Goal: Task Accomplishment & Management: Use online tool/utility

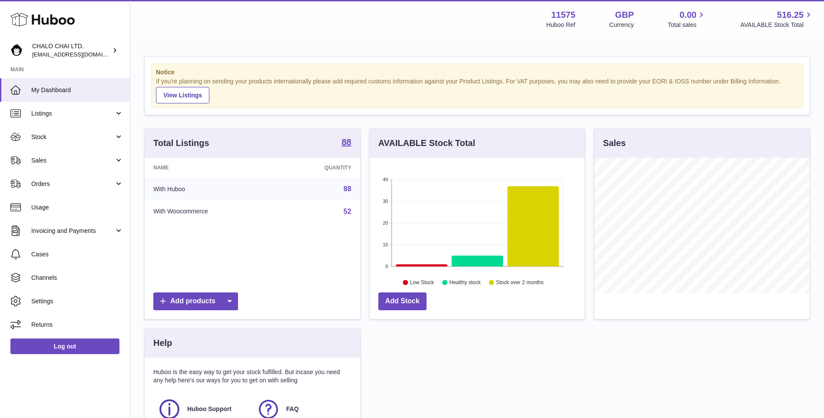
scroll to position [135, 215]
click at [81, 173] on link "Orders" at bounding box center [65, 183] width 130 height 23
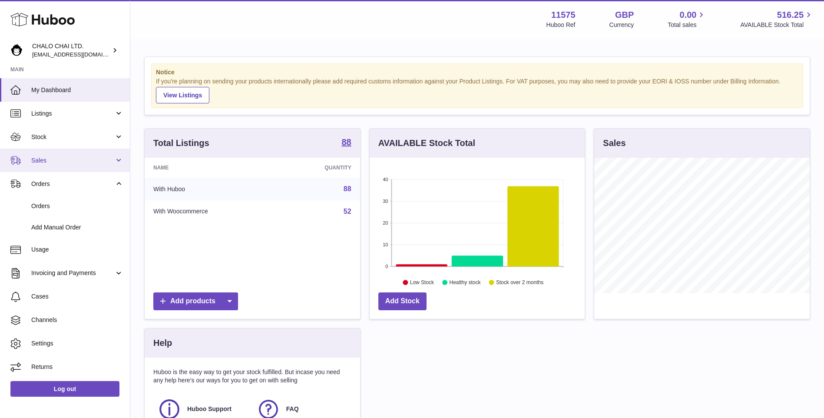
click at [75, 164] on span "Sales" at bounding box center [72, 160] width 83 height 8
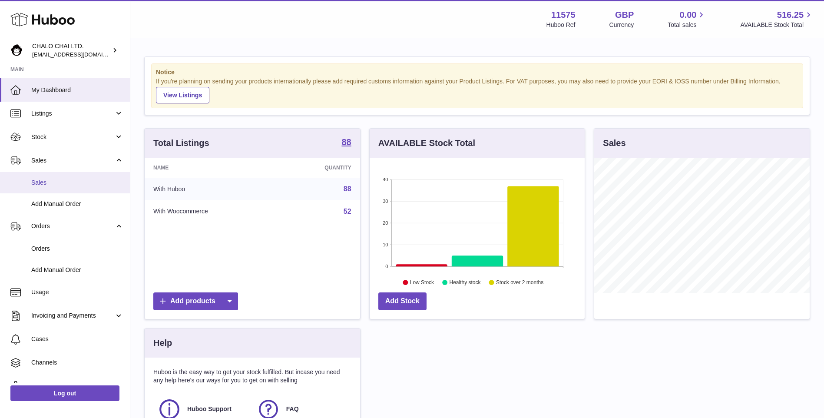
click at [76, 181] on span "Sales" at bounding box center [77, 182] width 92 height 8
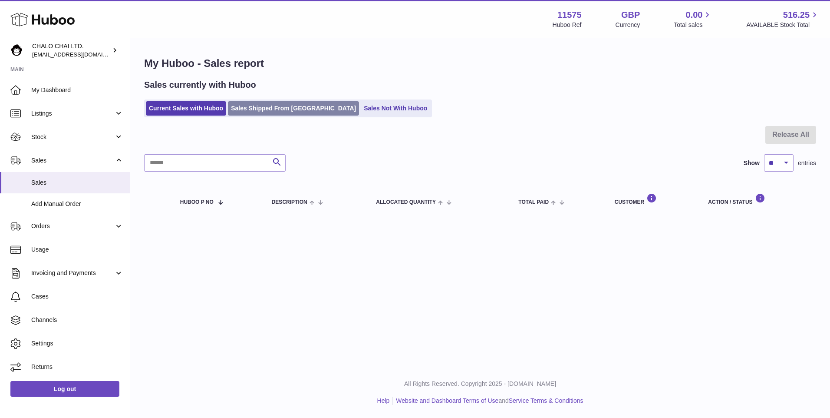
click at [285, 111] on link "Sales Shipped From [GEOGRAPHIC_DATA]" at bounding box center [293, 108] width 131 height 14
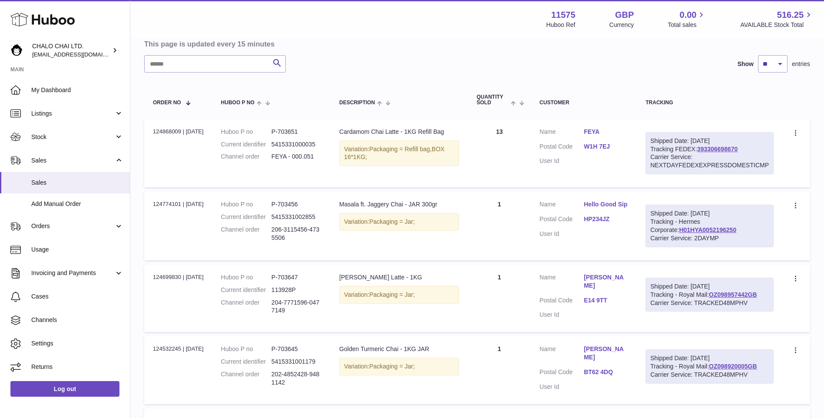
scroll to position [43, 0]
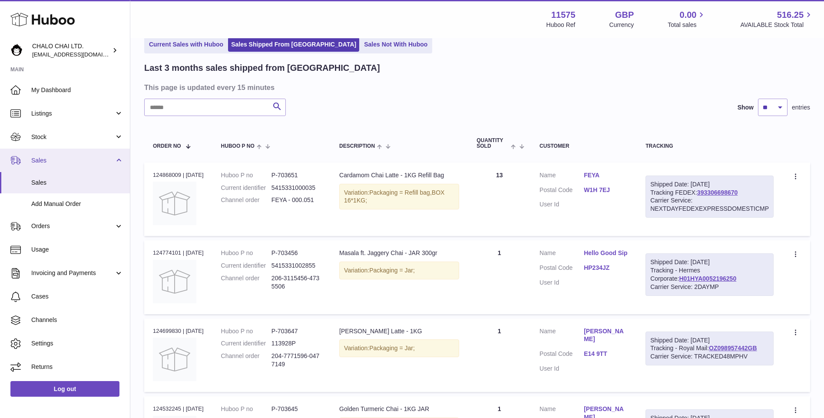
click at [51, 155] on link "Sales" at bounding box center [65, 160] width 130 height 23
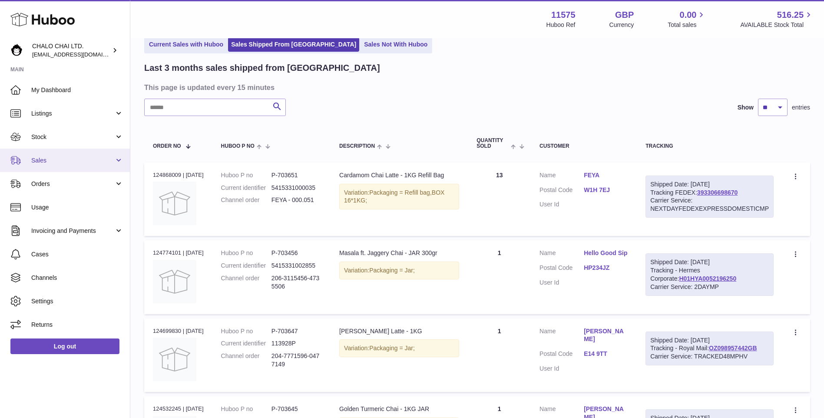
click at [50, 158] on span "Sales" at bounding box center [72, 160] width 83 height 8
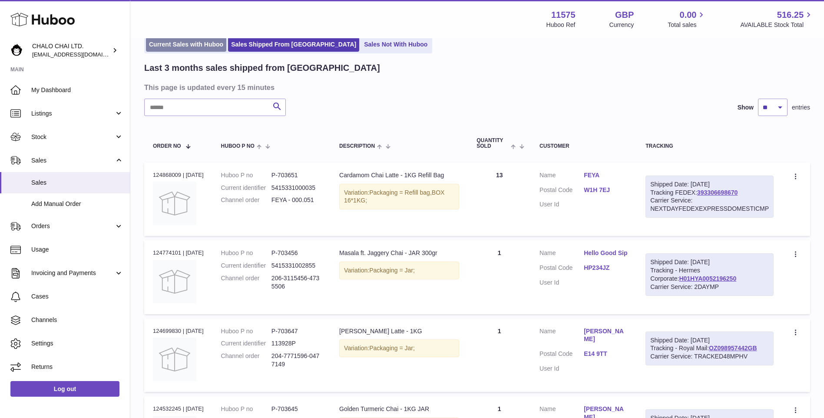
click at [200, 44] on link "Current Sales with Huboo" at bounding box center [186, 44] width 80 height 14
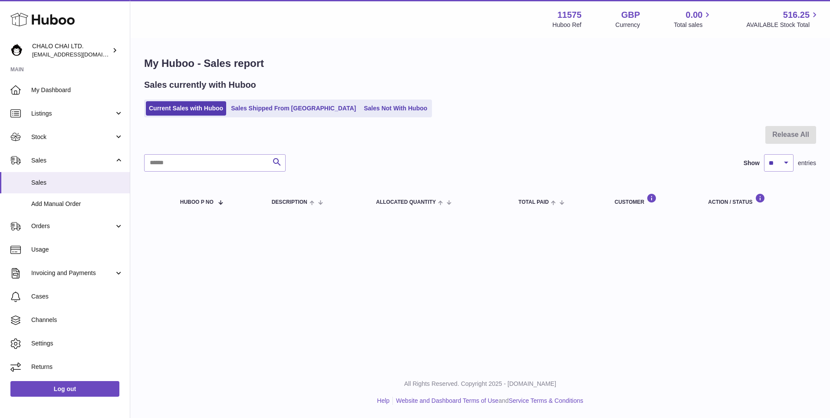
click at [246, 99] on ul "Current Sales with Huboo Sales Shipped From [GEOGRAPHIC_DATA] Sales Not With Hu…" at bounding box center [288, 108] width 288 height 18
click at [251, 102] on link "Sales Shipped From [GEOGRAPHIC_DATA]" at bounding box center [293, 108] width 131 height 14
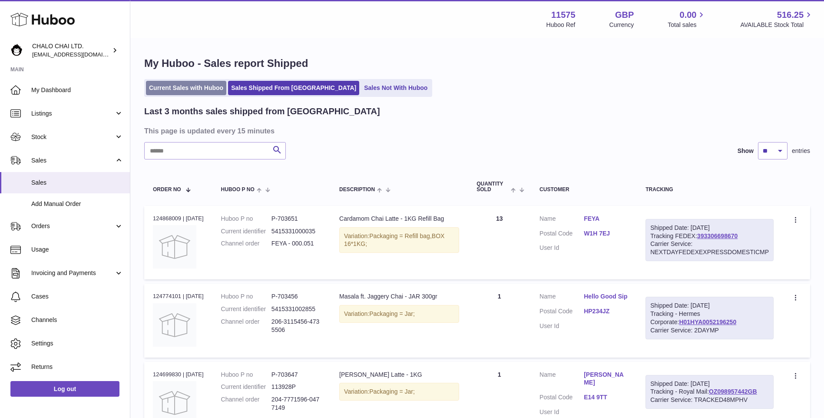
click at [154, 92] on link "Current Sales with Huboo" at bounding box center [186, 88] width 80 height 14
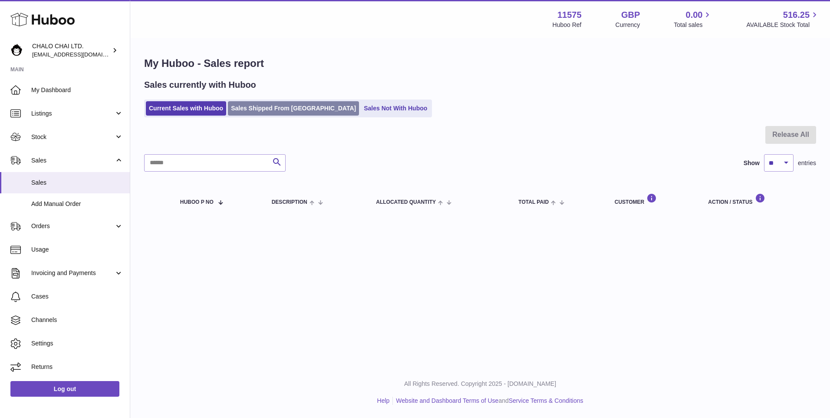
click at [282, 114] on link "Sales Shipped From [GEOGRAPHIC_DATA]" at bounding box center [293, 108] width 131 height 14
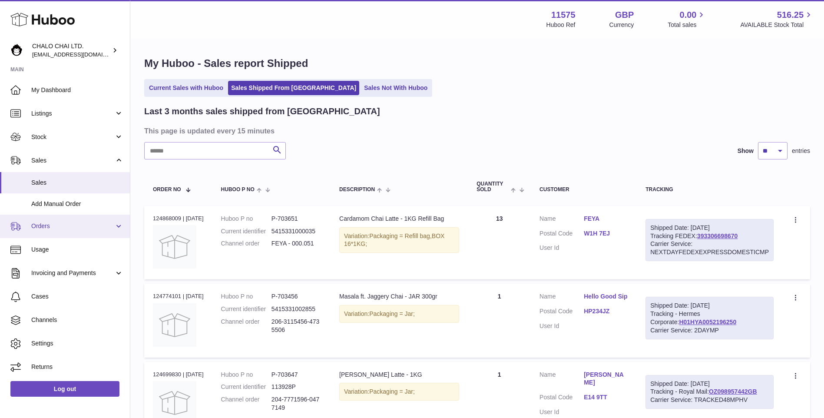
click at [43, 229] on span "Orders" at bounding box center [72, 226] width 83 height 8
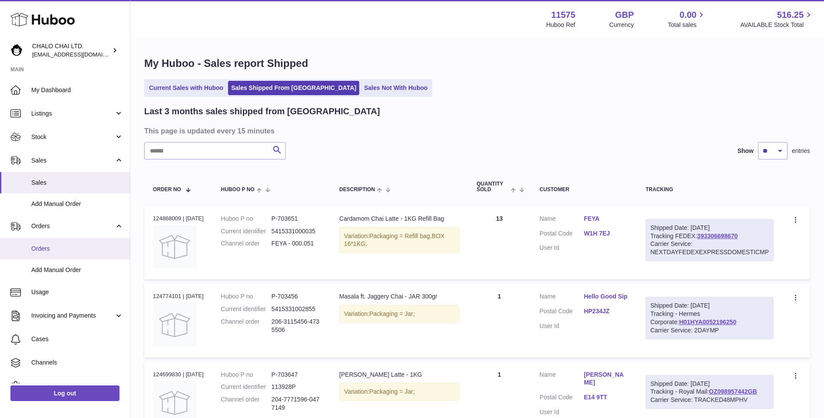
click at [46, 245] on span "Orders" at bounding box center [77, 249] width 92 height 8
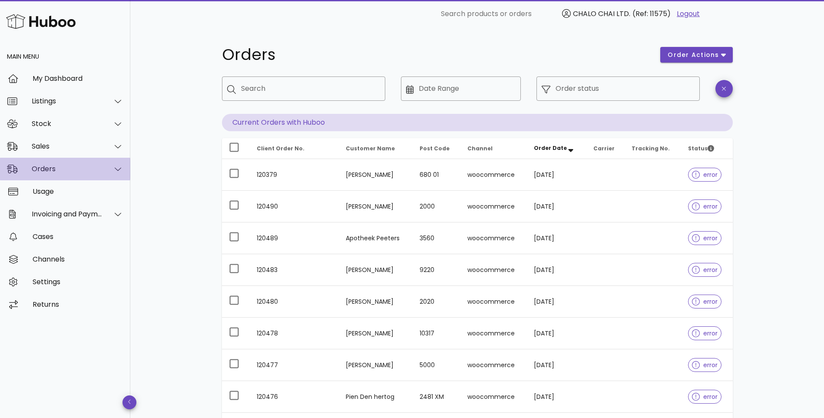
click at [66, 165] on div "Orders" at bounding box center [67, 169] width 71 height 8
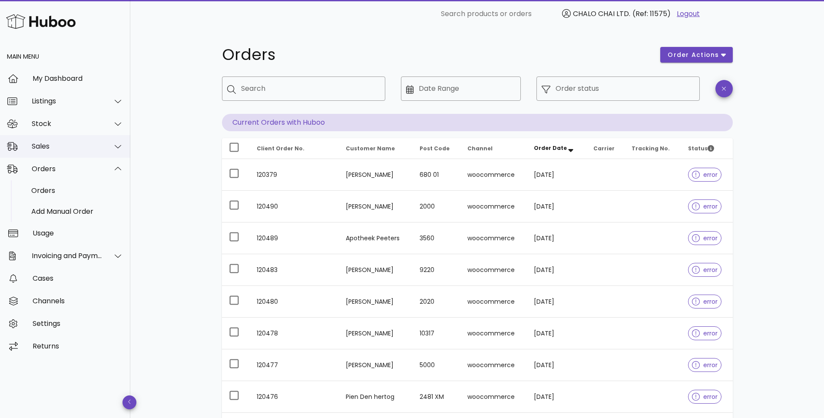
click at [64, 148] on div "Sales" at bounding box center [67, 146] width 71 height 8
click at [59, 164] on div "Sales" at bounding box center [77, 168] width 92 height 19
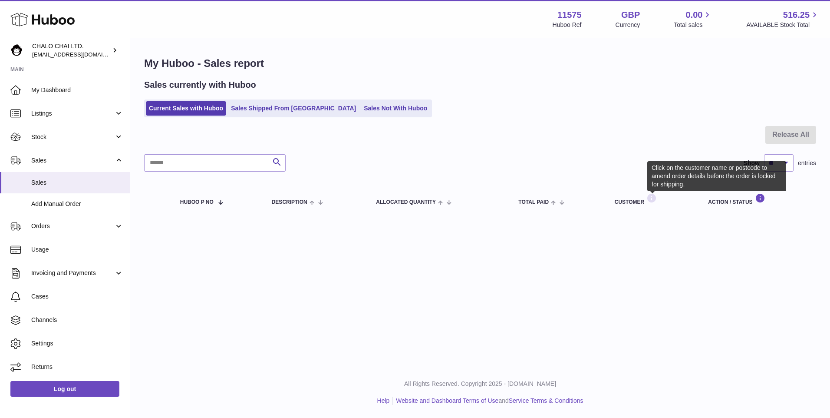
click at [650, 202] on icon at bounding box center [652, 198] width 10 height 11
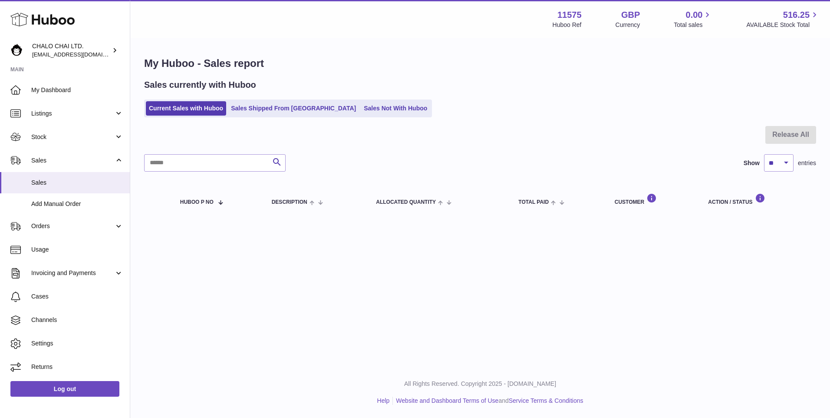
click at [621, 200] on div "Customer" at bounding box center [653, 199] width 76 height 12
click at [204, 105] on link "Current Sales with Huboo" at bounding box center [186, 108] width 80 height 14
click at [211, 194] on th "Huboo P no" at bounding box center [218, 199] width 92 height 29
click at [215, 201] on div "Huboo P no" at bounding box center [217, 201] width 74 height 7
click at [298, 202] on span "Description" at bounding box center [290, 202] width 36 height 6
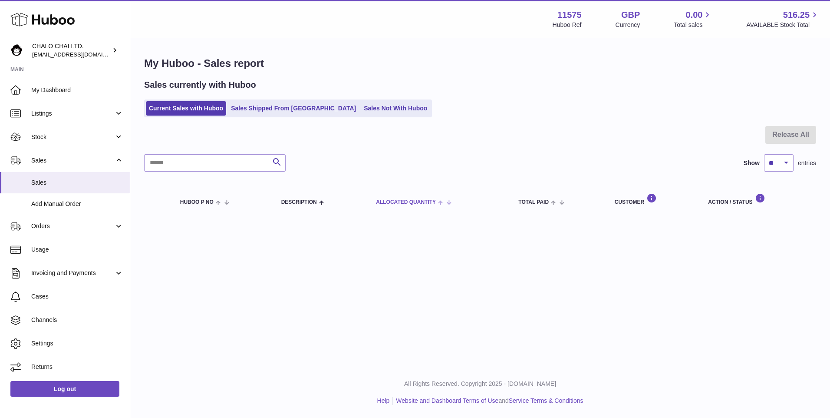
click at [409, 201] on span "ALLOCATED Quantity" at bounding box center [406, 202] width 60 height 6
click at [510, 204] on th "ALLOCATED Quantity" at bounding box center [443, 199] width 133 height 29
click at [621, 199] on div "Customer" at bounding box center [653, 199] width 76 height 12
click at [267, 106] on link "Sales Shipped From Huboo" at bounding box center [293, 108] width 131 height 14
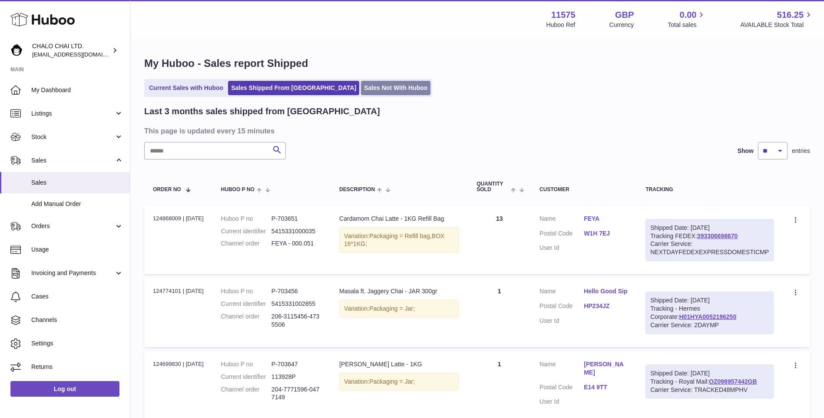
click at [361, 91] on link "Sales Not With Huboo" at bounding box center [395, 88] width 69 height 14
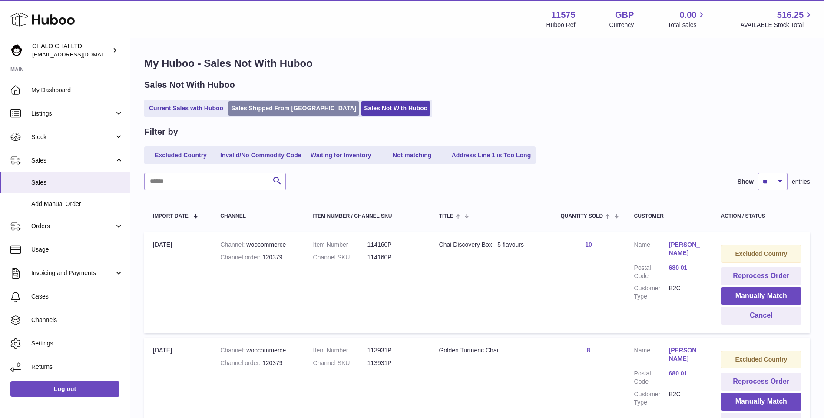
click at [291, 114] on link "Sales Shipped From [GEOGRAPHIC_DATA]" at bounding box center [293, 108] width 131 height 14
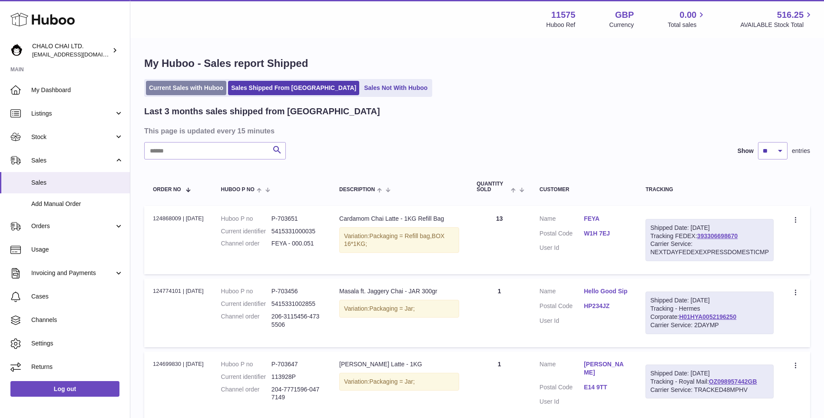
click at [189, 88] on link "Current Sales with Huboo" at bounding box center [186, 88] width 80 height 14
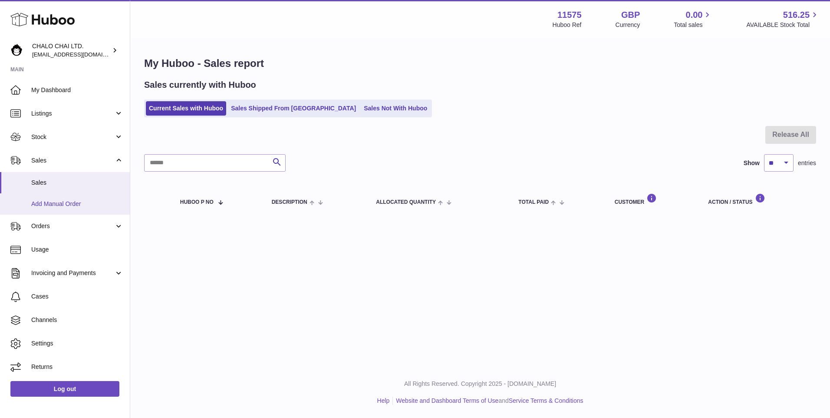
click at [33, 207] on span "Add Manual Order" at bounding box center [77, 204] width 92 height 8
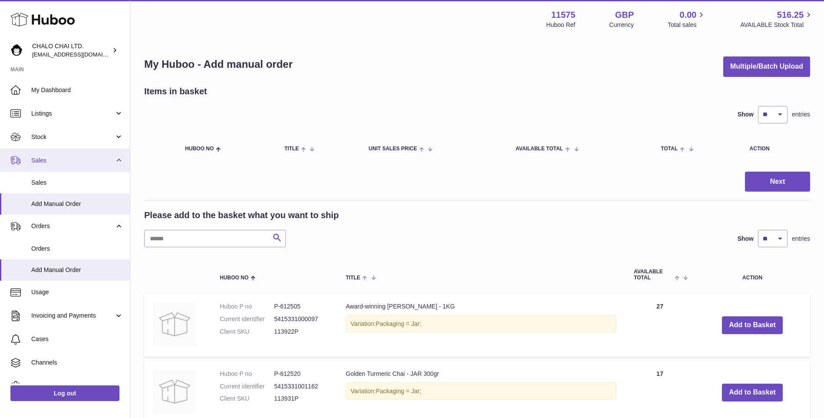
click at [66, 162] on span "Sales" at bounding box center [72, 160] width 83 height 8
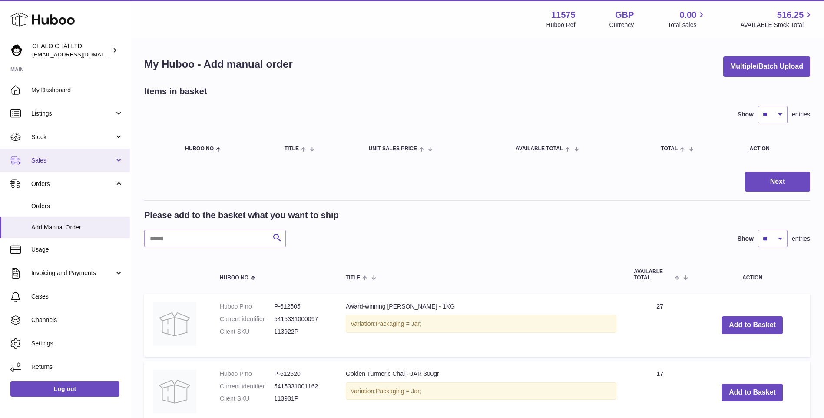
click at [66, 162] on span "Sales" at bounding box center [72, 160] width 83 height 8
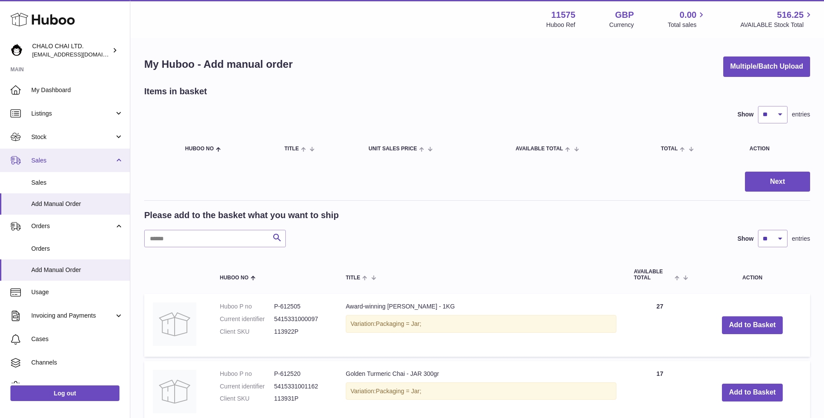
click at [43, 160] on span "Sales" at bounding box center [72, 160] width 83 height 8
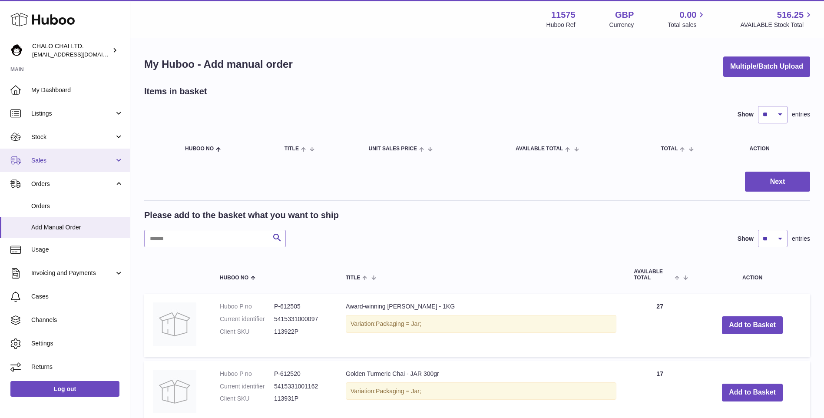
click at [46, 161] on span "Sales" at bounding box center [72, 160] width 83 height 8
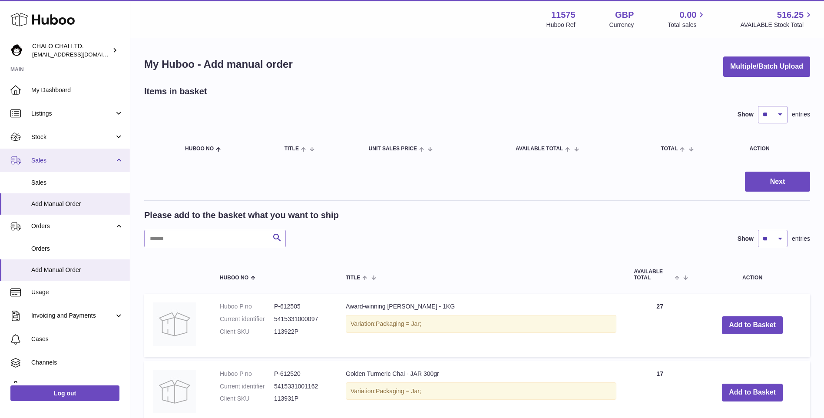
click at [46, 162] on span "Sales" at bounding box center [72, 160] width 83 height 8
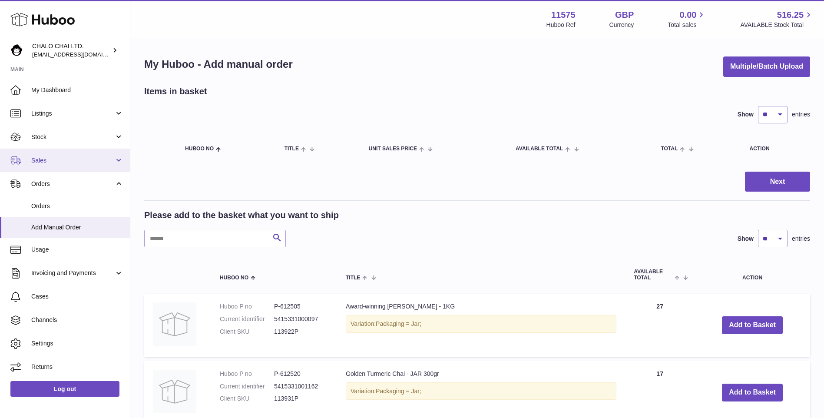
click at [46, 162] on span "Sales" at bounding box center [72, 160] width 83 height 8
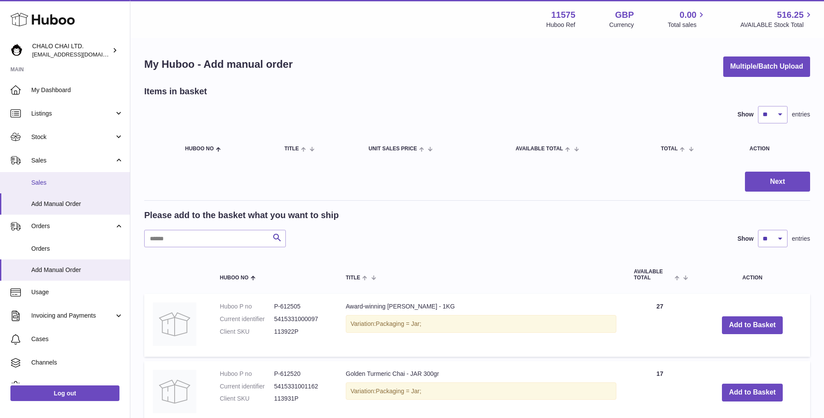
click at [40, 179] on span "Sales" at bounding box center [77, 182] width 92 height 8
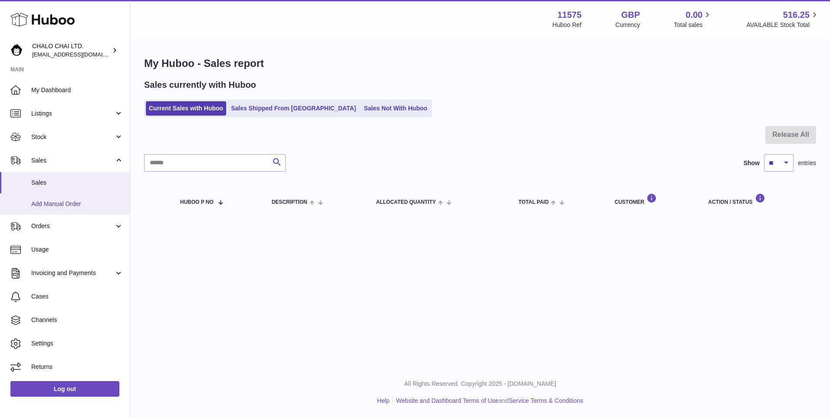
click at [66, 208] on span "Add Manual Order" at bounding box center [77, 204] width 92 height 8
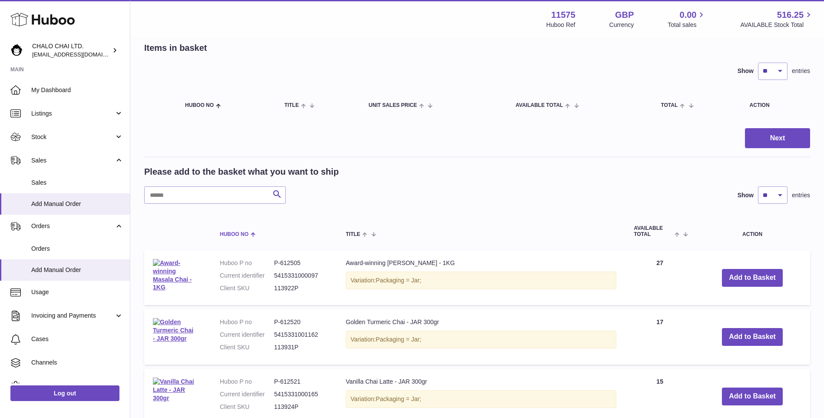
scroll to position [87, 0]
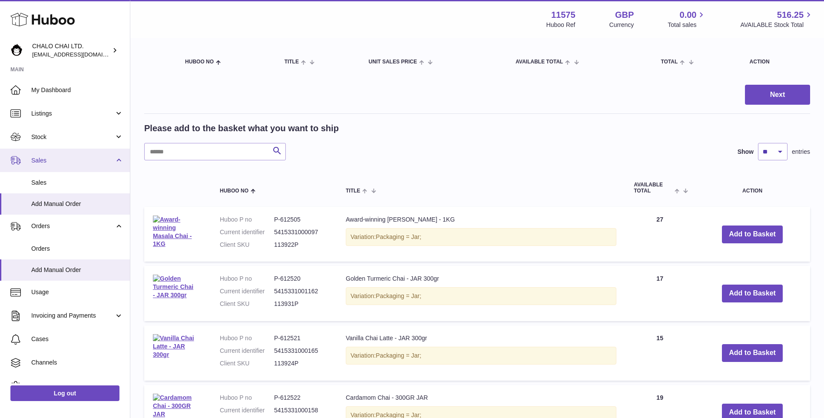
click at [34, 158] on span "Sales" at bounding box center [72, 160] width 83 height 8
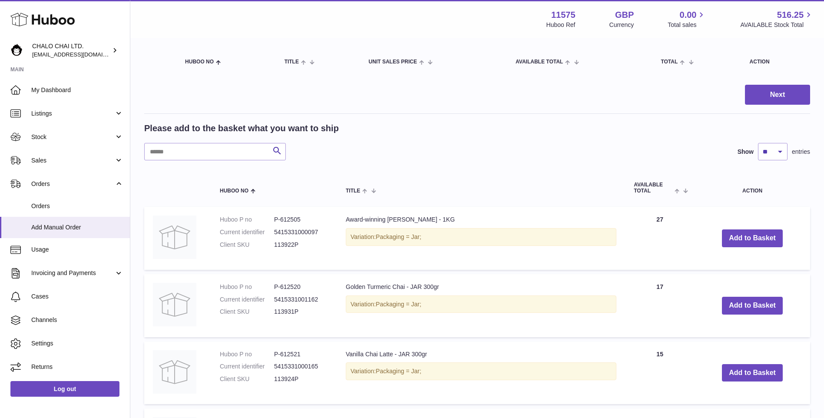
click at [306, 123] on h2 "Please add to the basket what you want to ship" at bounding box center [241, 128] width 195 height 12
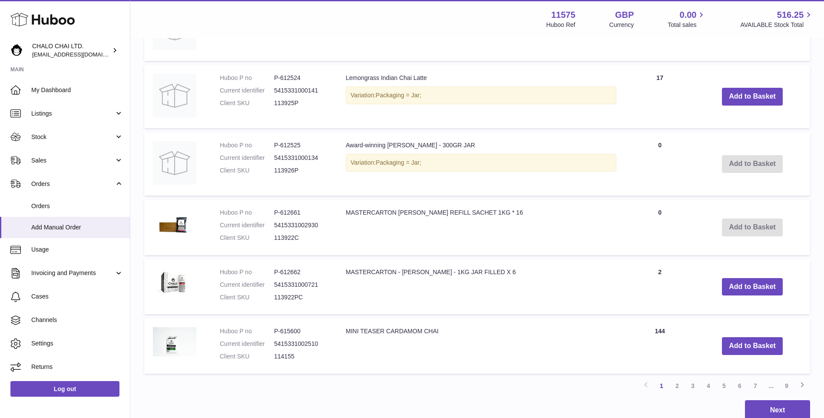
scroll to position [636, 0]
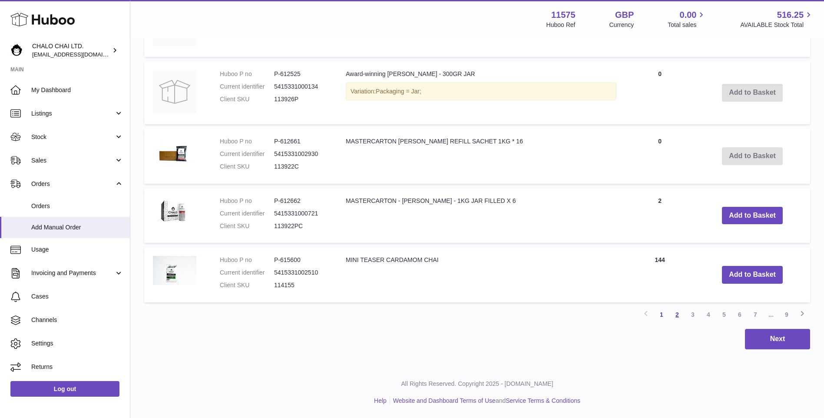
click at [670, 317] on link "2" at bounding box center [677, 315] width 16 height 16
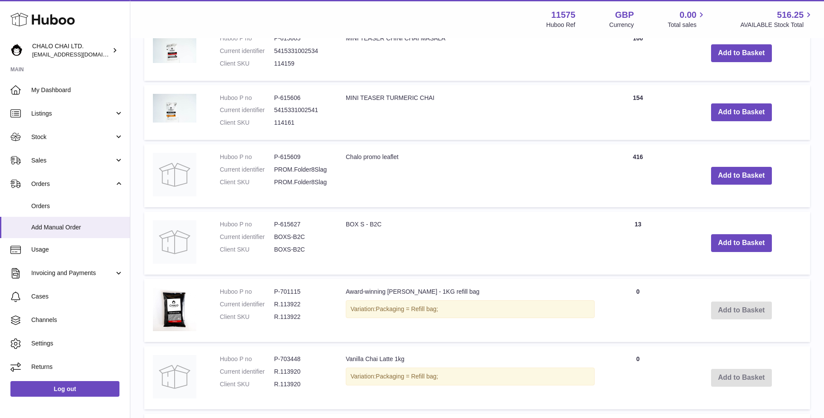
scroll to position [620, 0]
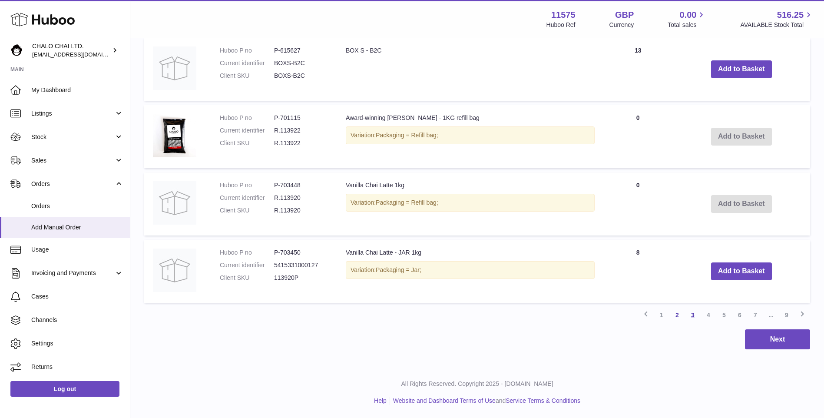
click at [689, 315] on link "3" at bounding box center [693, 315] width 16 height 16
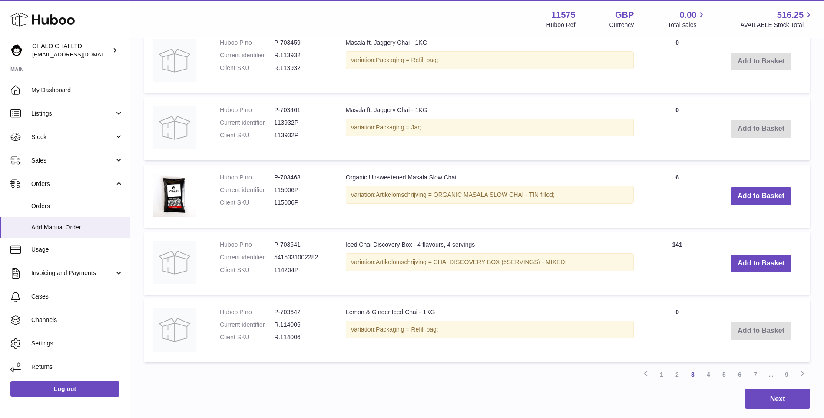
scroll to position [604, 0]
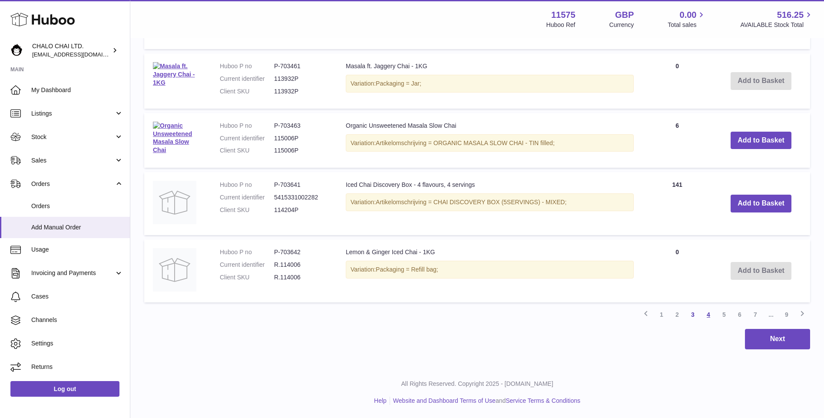
click at [712, 322] on link "4" at bounding box center [708, 315] width 16 height 16
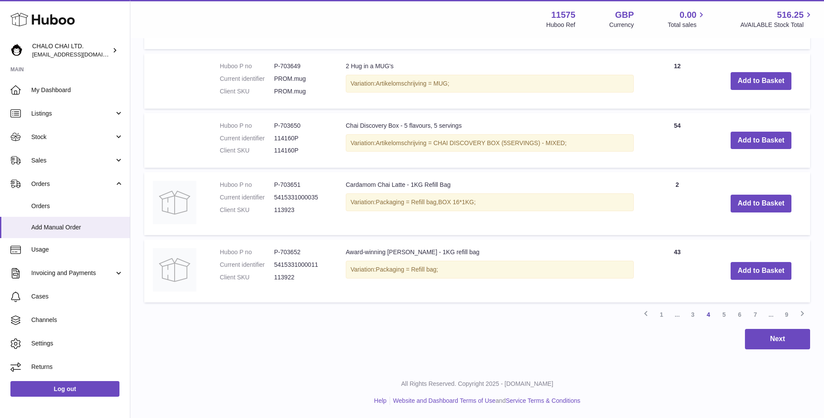
scroll to position [659, 0]
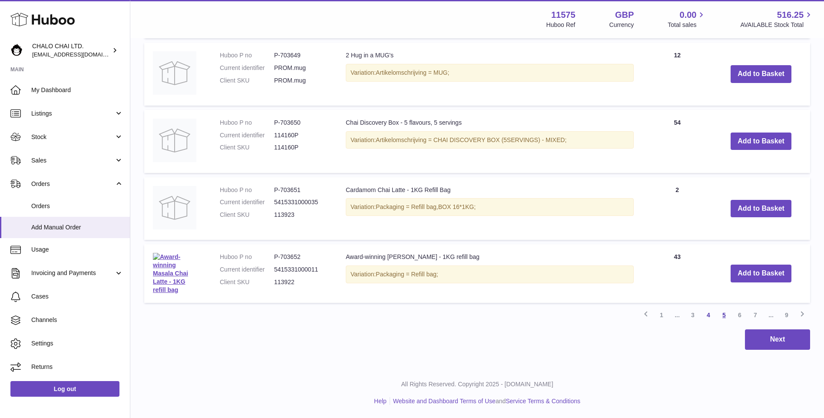
click at [720, 313] on link "5" at bounding box center [724, 315] width 16 height 16
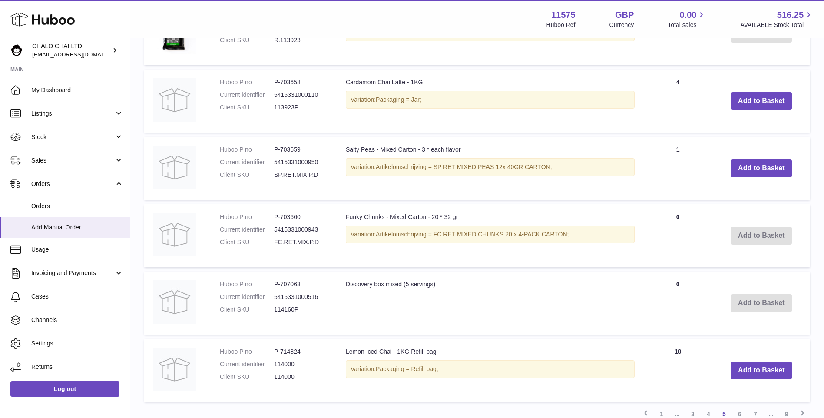
scroll to position [647, 0]
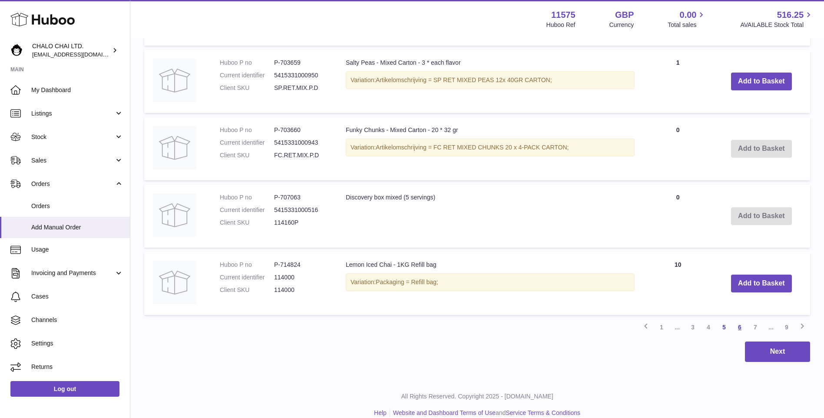
click at [742, 325] on link "6" at bounding box center [740, 327] width 16 height 16
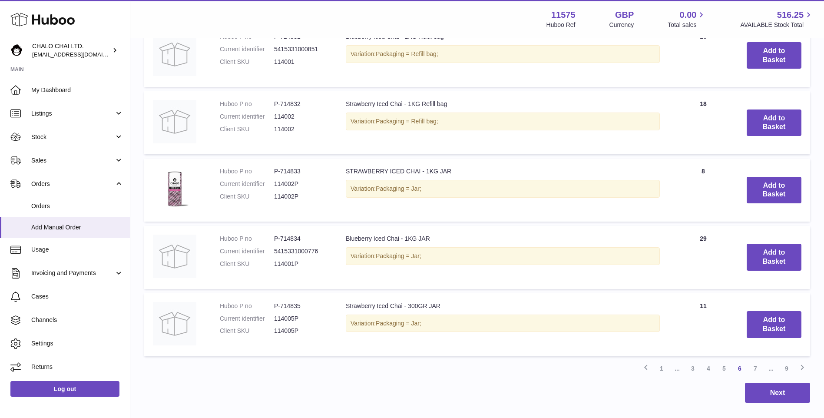
scroll to position [647, 0]
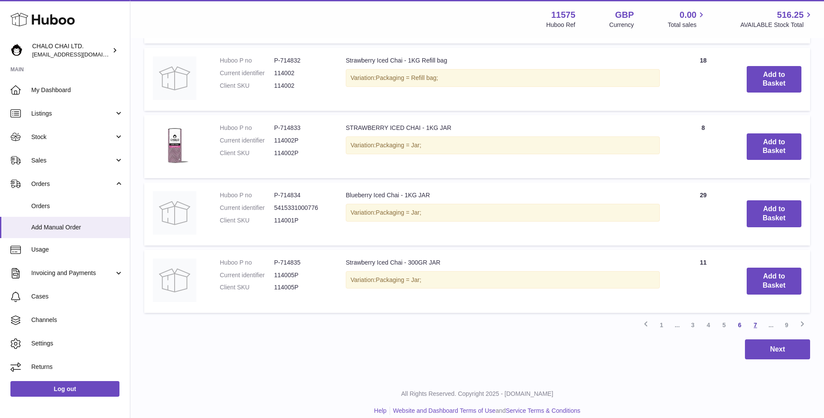
click at [756, 325] on link "7" at bounding box center [755, 325] width 16 height 16
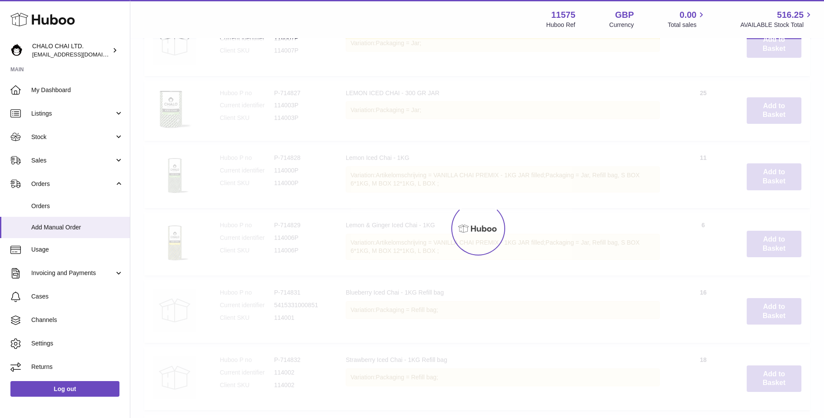
scroll to position [39, 0]
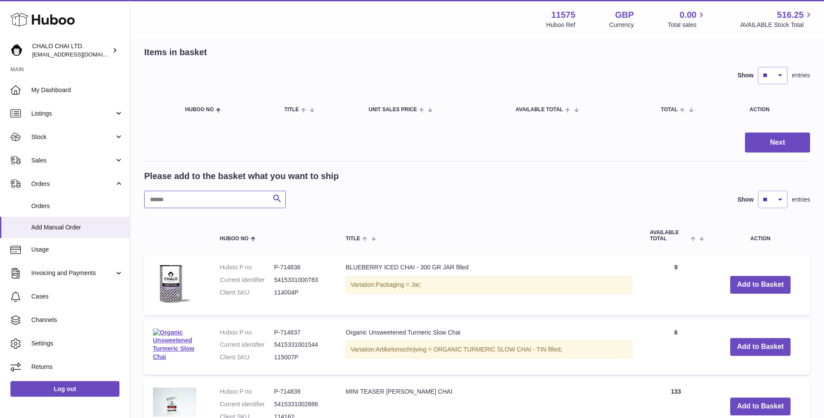
click at [196, 201] on input "text" at bounding box center [215, 199] width 142 height 17
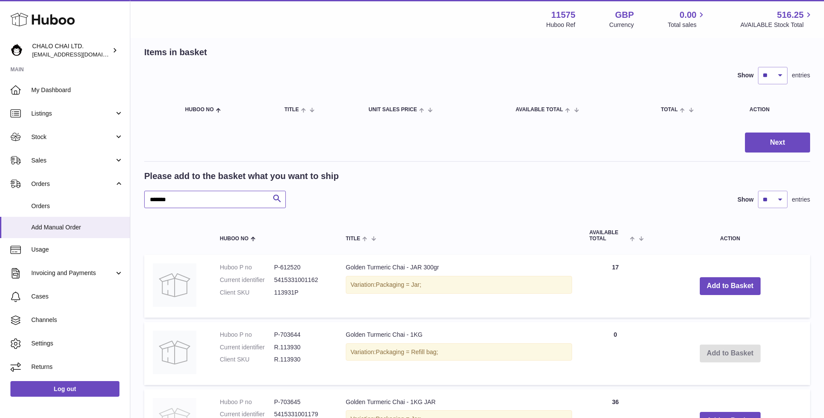
type input "******"
